Goal: Information Seeking & Learning: Learn about a topic

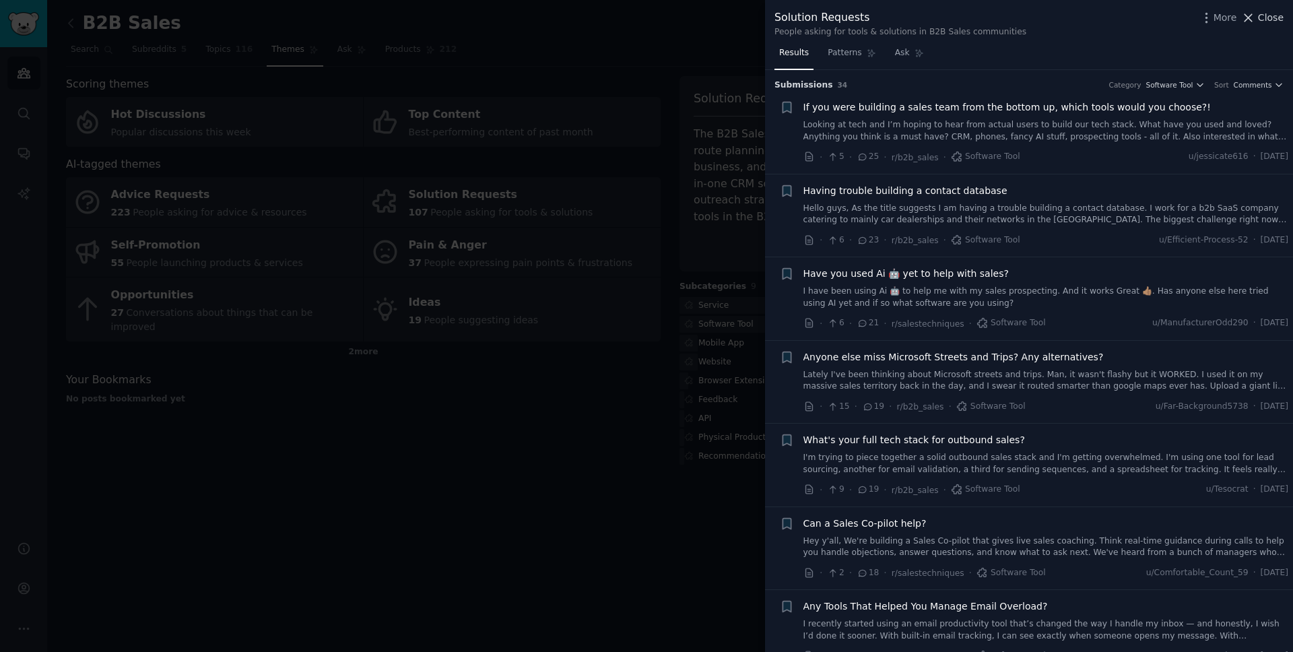
click at [1272, 20] on span "Close" at bounding box center [1271, 18] width 26 height 14
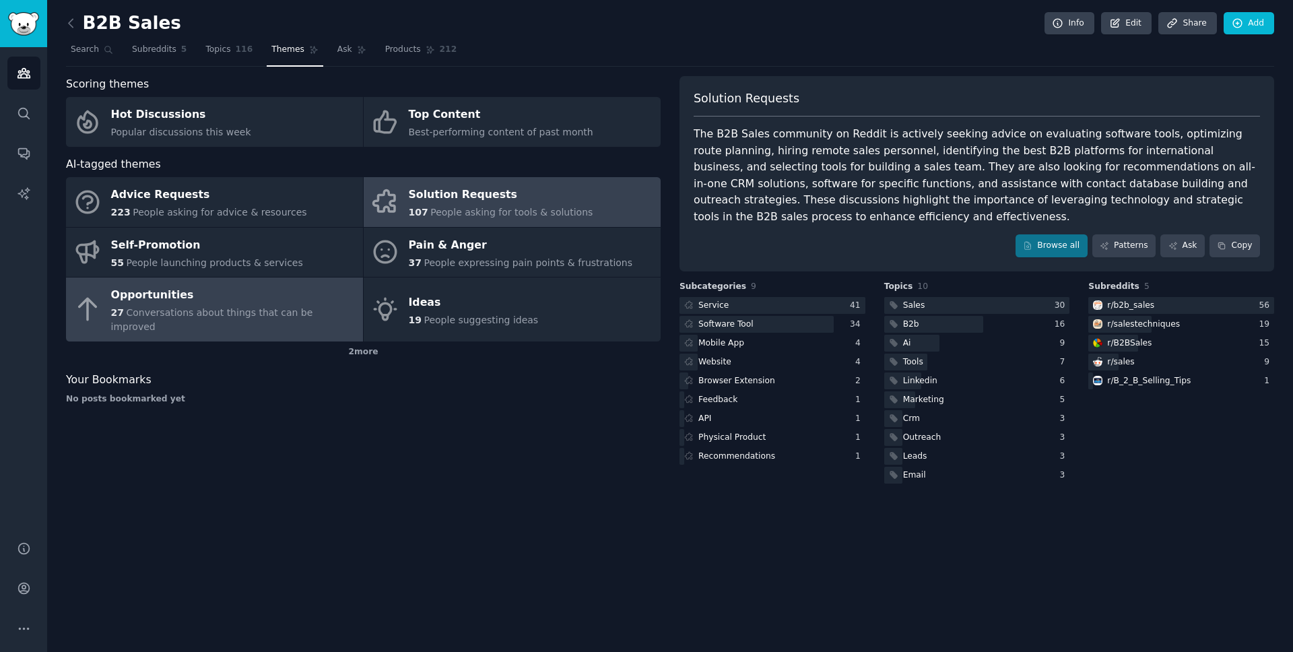
click at [257, 300] on div "Opportunities" at bounding box center [233, 296] width 245 height 22
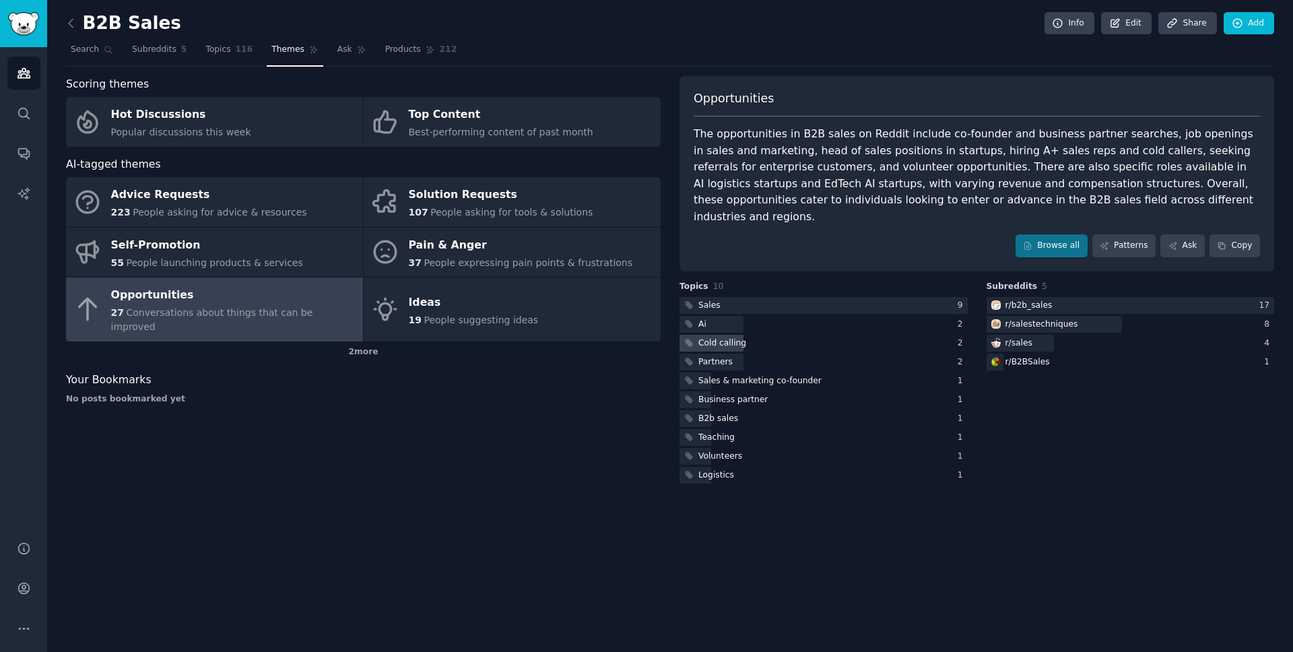
click at [738, 337] on div "Cold calling" at bounding box center [723, 343] width 48 height 12
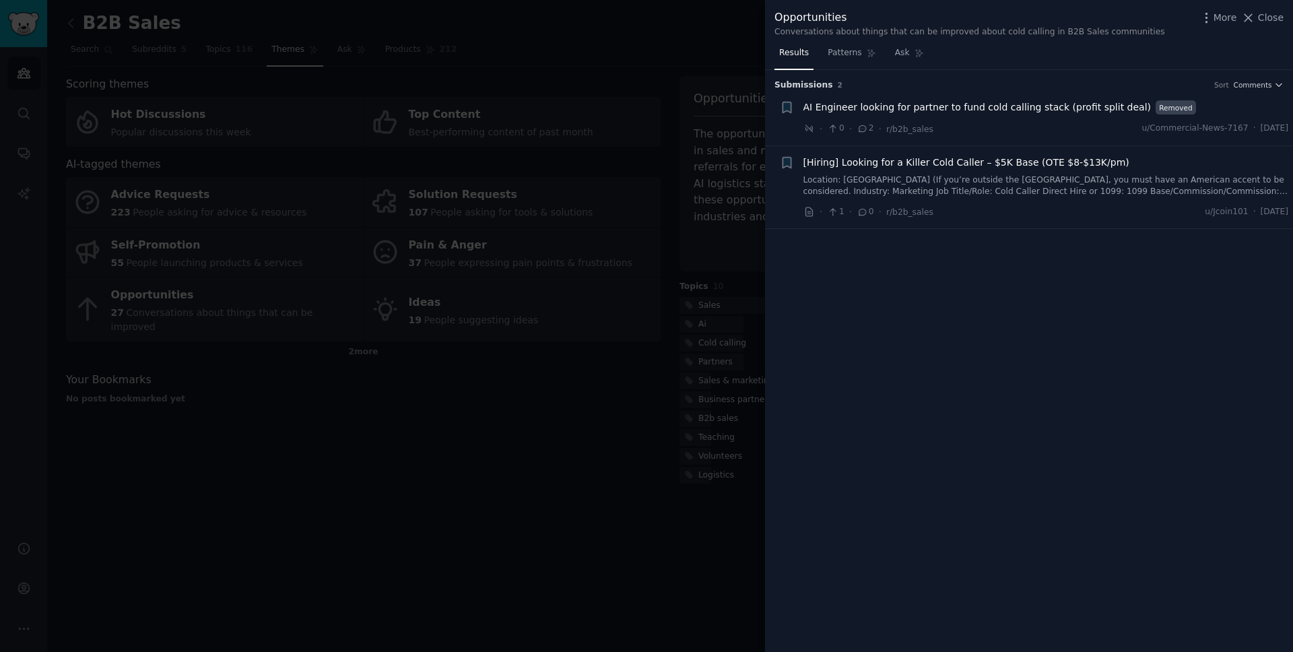
click at [488, 410] on div at bounding box center [646, 326] width 1293 height 652
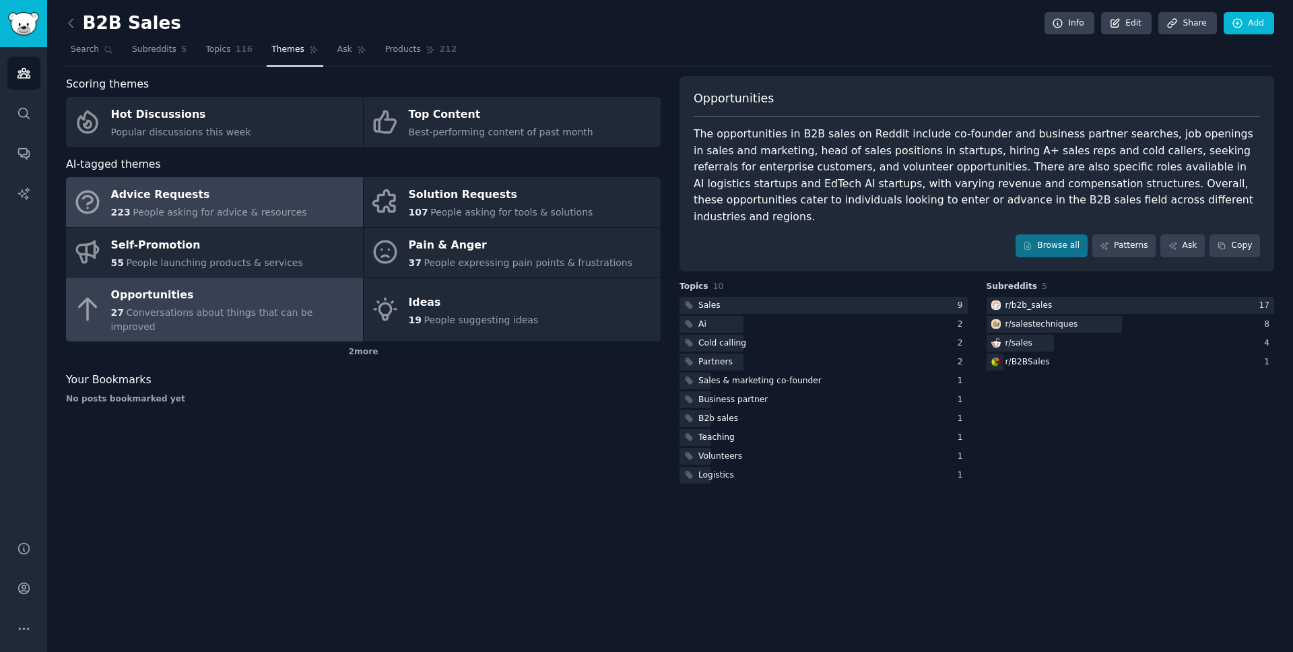
click at [263, 200] on div "Advice Requests" at bounding box center [209, 196] width 196 height 22
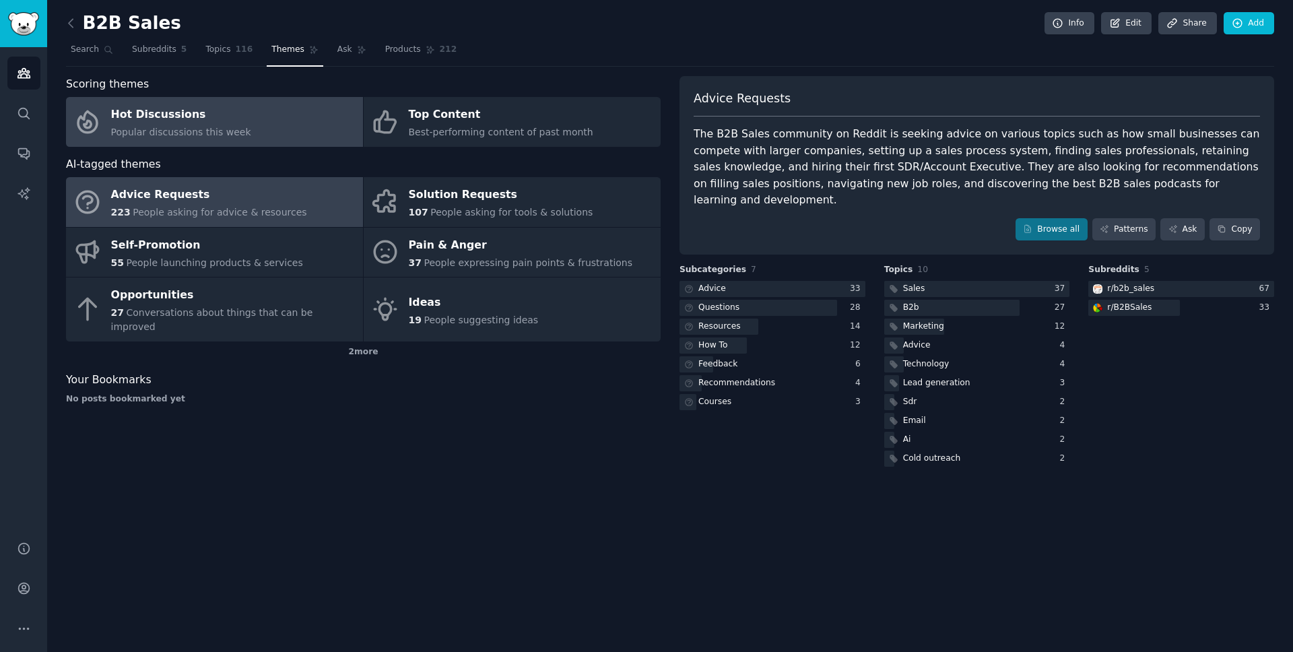
click at [276, 116] on link "Hot Discussions Popular discussions this week" at bounding box center [214, 122] width 297 height 50
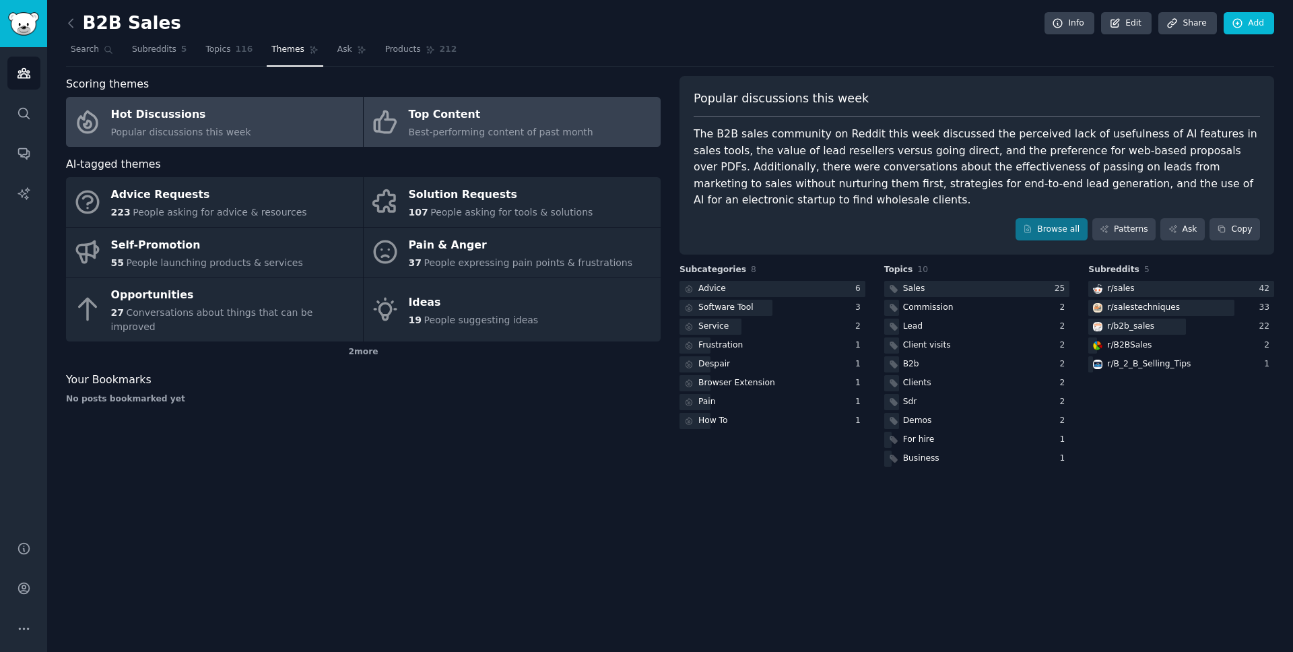
click at [473, 121] on div "Top Content" at bounding box center [501, 115] width 185 height 22
